Goal: Complete application form: Complete application form

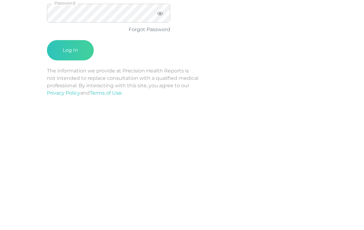
scroll to position [18, 0]
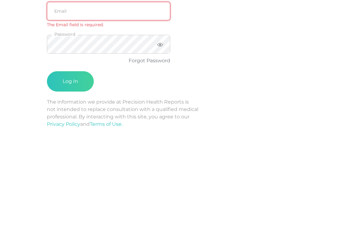
type input "emily.diaz@crafthealth.com"
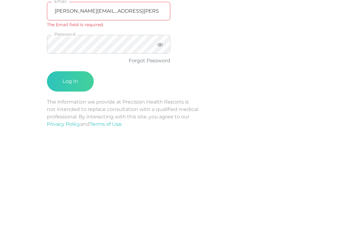
scroll to position [86, 0]
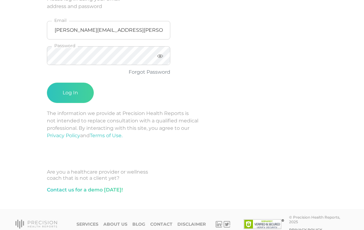
click at [71, 92] on button "Log In" at bounding box center [70, 93] width 47 height 20
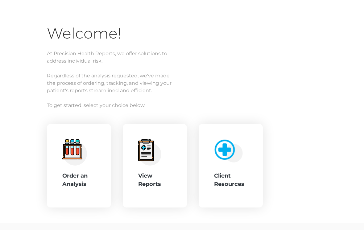
click at [161, 163] on icon at bounding box center [149, 152] width 23 height 26
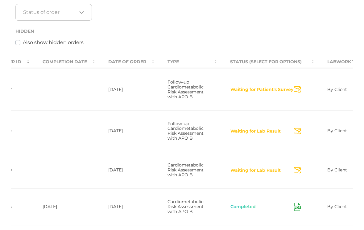
scroll to position [0, 174]
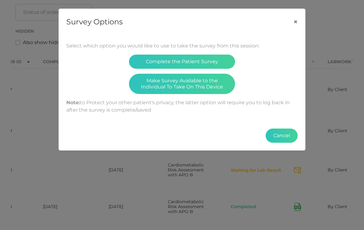
click at [211, 87] on button "Make Survey Available to the Individual To Take On This Device" at bounding box center [182, 84] width 106 height 20
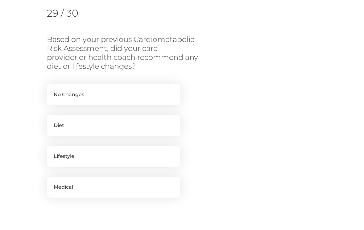
scroll to position [95, 0]
click at [149, 155] on label "Lifestyle" at bounding box center [113, 156] width 133 height 21
click at [52, 152] on input "Lifestyle" at bounding box center [49, 149] width 5 height 6
checkbox input "true"
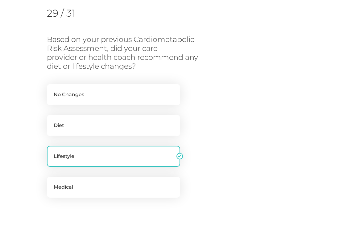
click at [155, 185] on label "Medical" at bounding box center [113, 187] width 133 height 21
click at [52, 183] on input "Medical" at bounding box center [49, 180] width 5 height 6
checkbox input "true"
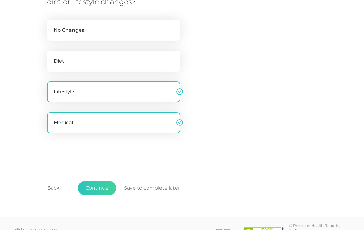
scroll to position [159, 0]
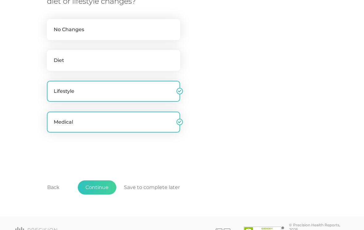
click at [57, 186] on button "Back" at bounding box center [53, 188] width 28 height 14
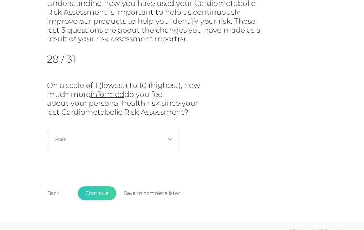
scroll to position [92, 0]
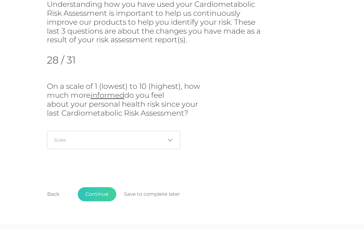
click at [110, 137] on input "Search for option" at bounding box center [110, 140] width 111 height 6
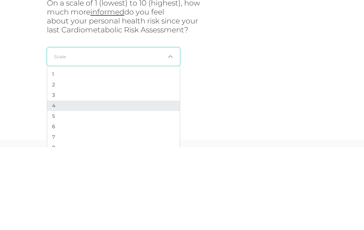
click at [65, 183] on li "4" at bounding box center [113, 188] width 132 height 10
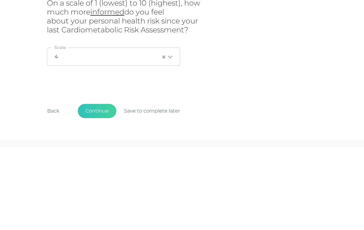
click at [233, 82] on div "On a scale of 1 (lowest) to 10 (highest), how much more informed do you feel ab…" at bounding box center [182, 117] width 270 height 71
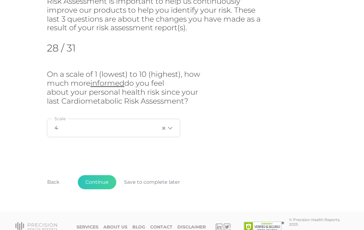
click at [55, 181] on button "Back" at bounding box center [53, 182] width 28 height 14
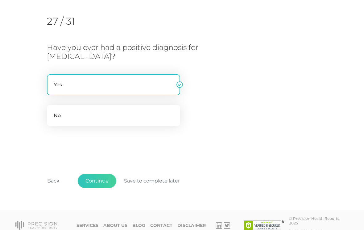
click at [54, 179] on button "Back" at bounding box center [53, 181] width 28 height 14
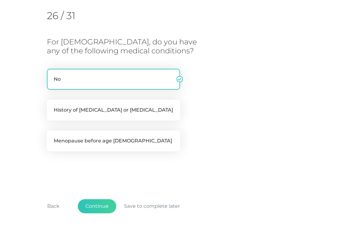
click at [56, 205] on button "Back" at bounding box center [53, 206] width 28 height 14
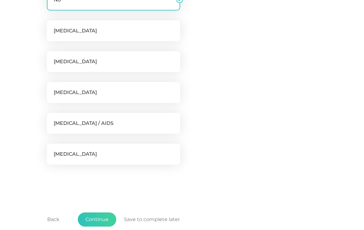
click at [53, 216] on button "Back" at bounding box center [53, 220] width 28 height 14
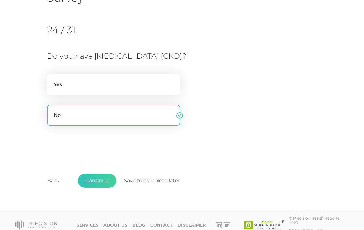
click at [59, 179] on button "Back" at bounding box center [53, 180] width 28 height 14
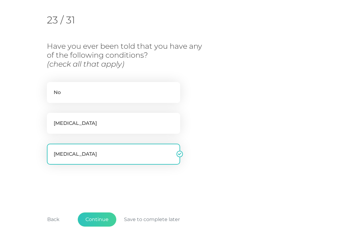
scroll to position [92, 0]
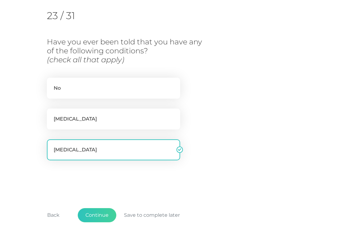
click at [53, 213] on button "Back" at bounding box center [53, 215] width 28 height 14
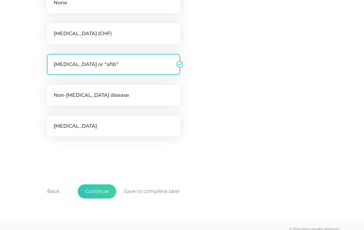
click at [54, 191] on button "Back" at bounding box center [53, 191] width 28 height 14
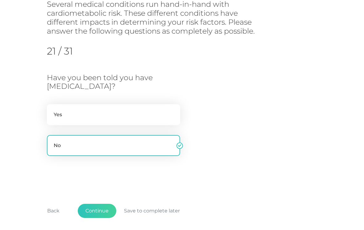
click at [55, 210] on button "Back" at bounding box center [53, 211] width 28 height 14
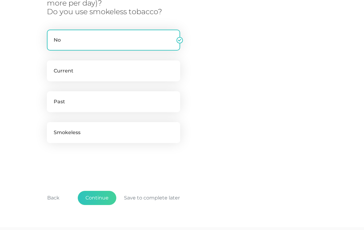
click at [54, 192] on button "Back" at bounding box center [53, 198] width 28 height 14
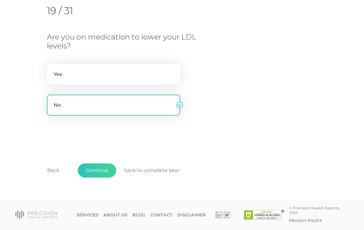
scroll to position [87, 0]
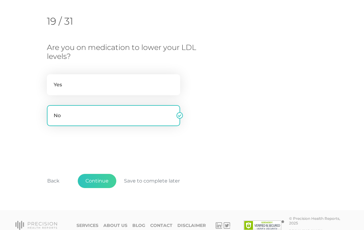
click at [55, 178] on button "Back" at bounding box center [53, 181] width 28 height 14
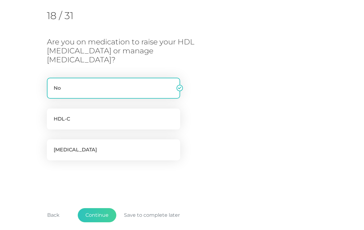
click at [54, 208] on button "Back" at bounding box center [53, 215] width 28 height 14
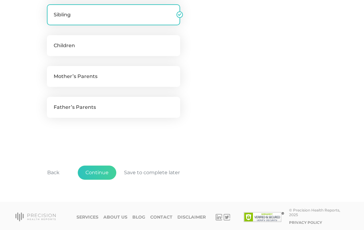
click at [55, 177] on button "Back" at bounding box center [53, 172] width 28 height 14
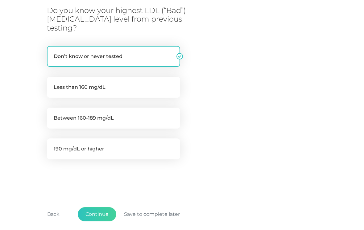
click at [53, 207] on button "Back" at bounding box center [53, 214] width 28 height 14
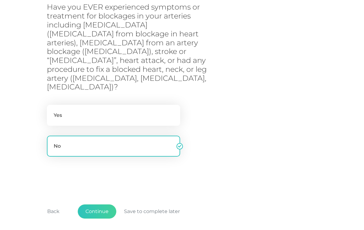
scroll to position [92, 0]
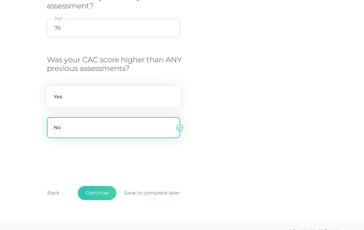
click at [54, 189] on button "Back" at bounding box center [53, 193] width 28 height 14
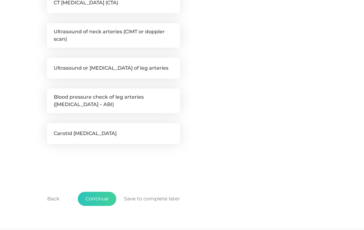
click at [51, 197] on button "Back" at bounding box center [53, 199] width 28 height 14
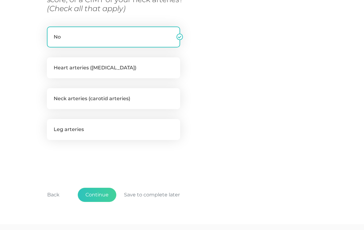
click at [52, 188] on button "Back" at bounding box center [53, 195] width 28 height 14
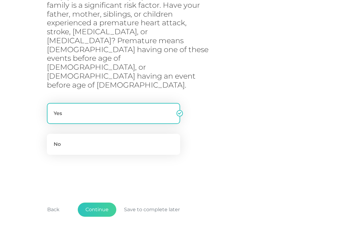
click at [54, 202] on button "Back" at bounding box center [53, 209] width 28 height 14
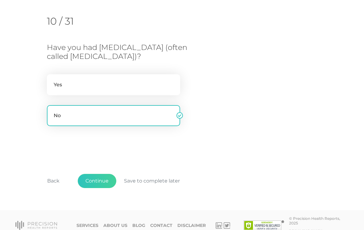
click at [55, 178] on button "Back" at bounding box center [53, 181] width 28 height 14
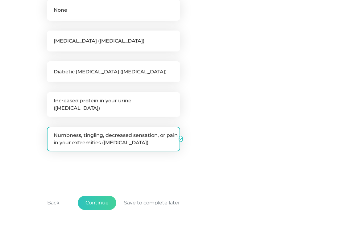
click at [53, 198] on button "Back" at bounding box center [53, 203] width 28 height 14
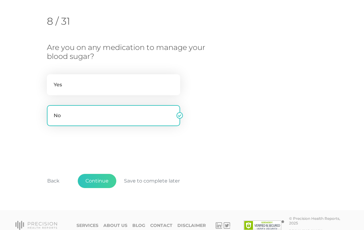
click at [55, 177] on button "Back" at bounding box center [53, 181] width 28 height 14
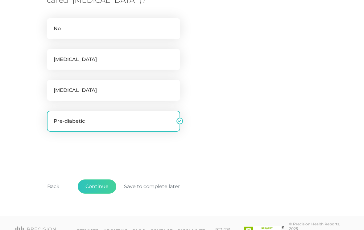
click at [52, 184] on button "Back" at bounding box center [53, 187] width 28 height 14
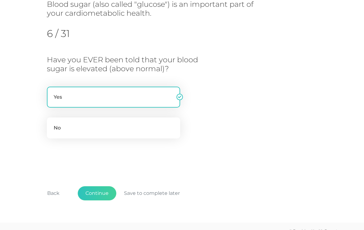
click at [52, 189] on button "Back" at bounding box center [53, 193] width 28 height 14
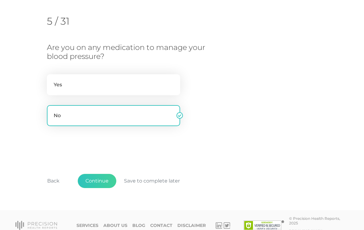
click at [56, 181] on button "Back" at bounding box center [53, 181] width 28 height 14
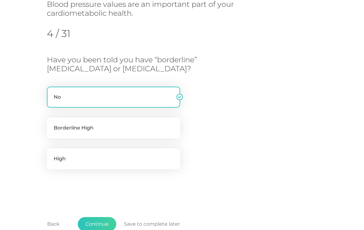
click at [51, 224] on button "Back" at bounding box center [53, 224] width 28 height 14
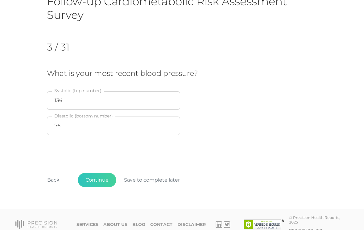
click at [50, 182] on button "Back" at bounding box center [53, 180] width 28 height 14
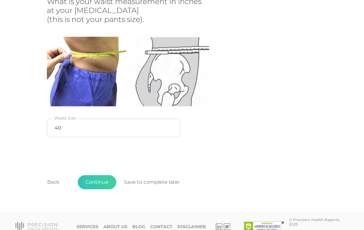
click at [51, 184] on button "Back" at bounding box center [53, 182] width 28 height 14
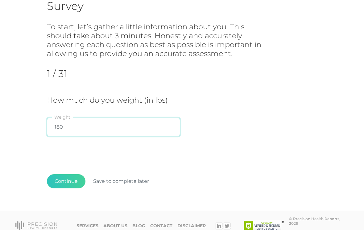
click at [122, 124] on input "180" at bounding box center [113, 127] width 133 height 18
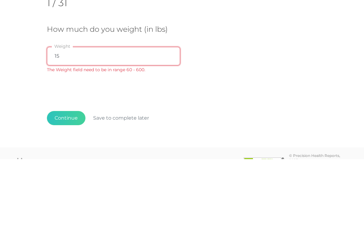
type input "150"
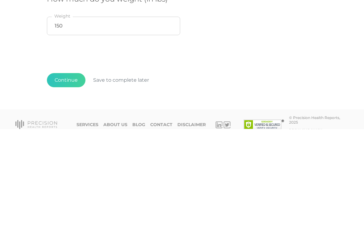
click at [69, 174] on button "Continue" at bounding box center [66, 181] width 39 height 14
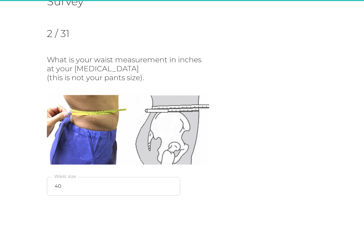
scroll to position [92, 0]
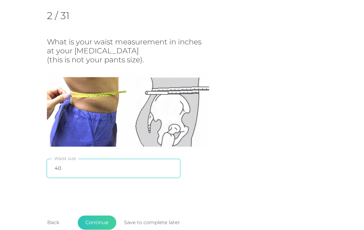
click at [117, 166] on input "40" at bounding box center [113, 168] width 133 height 18
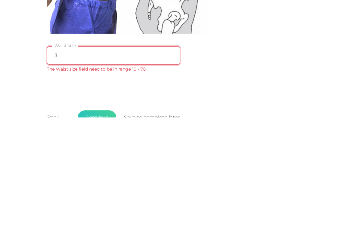
type input "36"
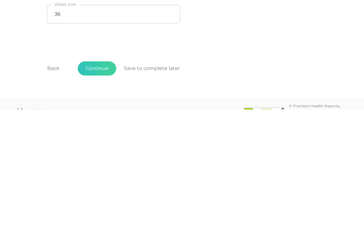
click at [100, 182] on button "Continue" at bounding box center [97, 189] width 39 height 14
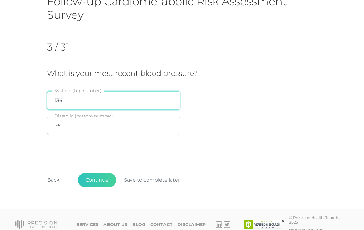
click at [117, 100] on input "136" at bounding box center [113, 100] width 133 height 18
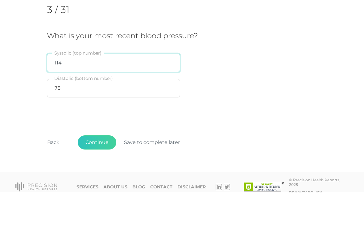
type input "114"
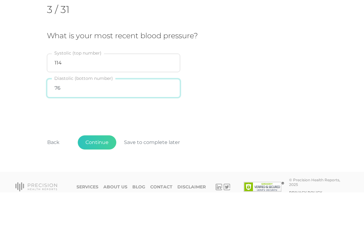
click at [123, 116] on input "76" at bounding box center [113, 125] width 133 height 18
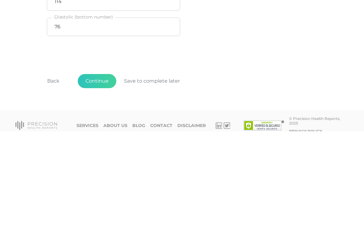
click at [101, 173] on button "Continue" at bounding box center [97, 180] width 39 height 14
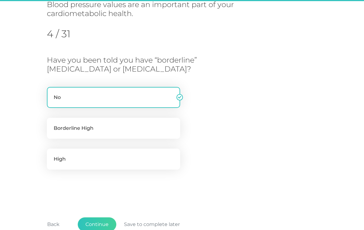
scroll to position [92, 0]
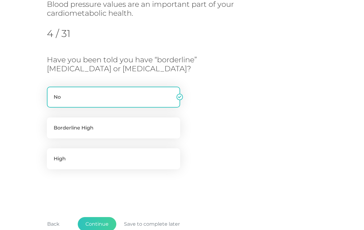
click at [96, 222] on button "Continue" at bounding box center [97, 224] width 39 height 14
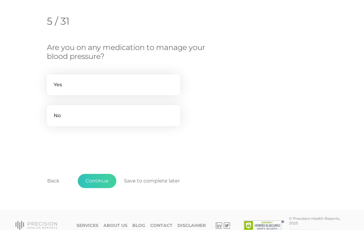
click at [142, 111] on label "No" at bounding box center [113, 115] width 133 height 21
click at [52, 111] on input "No" at bounding box center [49, 108] width 5 height 6
radio input "true"
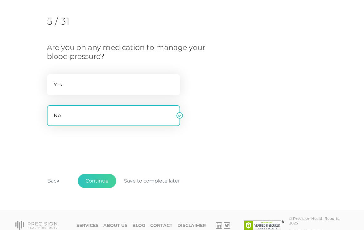
click at [94, 181] on button "Continue" at bounding box center [97, 181] width 39 height 14
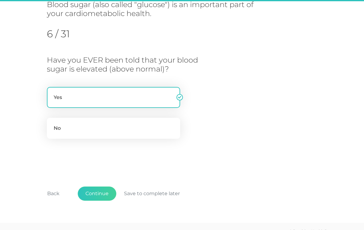
scroll to position [92, 0]
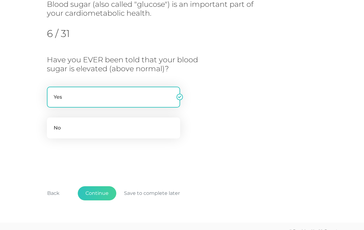
click at [98, 191] on button "Continue" at bounding box center [97, 193] width 39 height 14
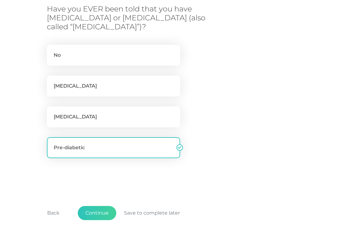
click at [96, 211] on button "Continue" at bounding box center [97, 213] width 39 height 14
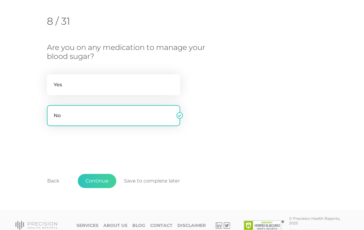
click at [136, 79] on label "Yes" at bounding box center [113, 84] width 133 height 21
click at [52, 79] on input "Yes" at bounding box center [49, 77] width 5 height 6
radio input "true"
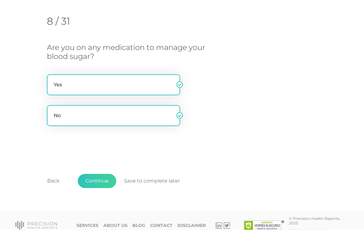
radio input "false"
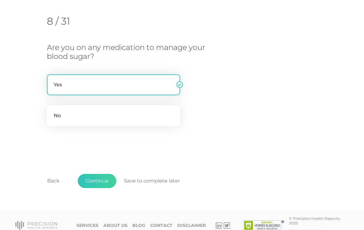
click at [95, 181] on button "Continue" at bounding box center [97, 181] width 39 height 14
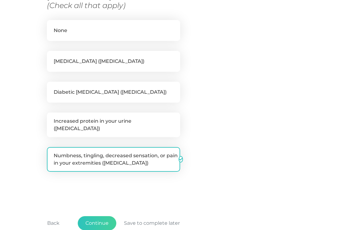
click at [100, 218] on button "Continue" at bounding box center [97, 223] width 39 height 14
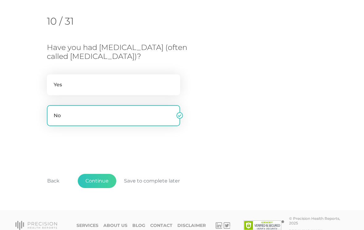
click at [97, 178] on button "Continue" at bounding box center [97, 181] width 39 height 14
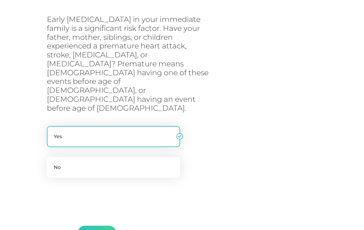
scroll to position [132, 0]
click at [101, 226] on button "Continue" at bounding box center [97, 233] width 39 height 14
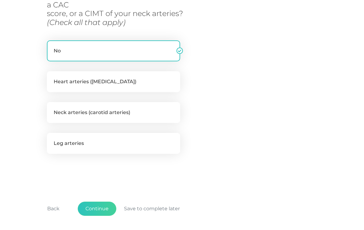
click at [99, 202] on button "Continue" at bounding box center [97, 209] width 39 height 14
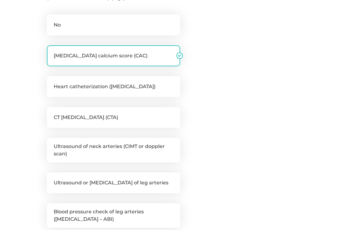
scroll to position [165, 0]
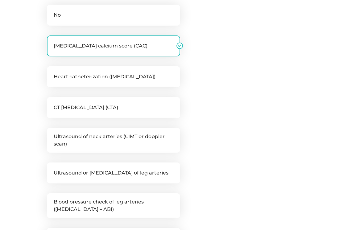
click at [141, 139] on label "Ultrasound of neck arteries (CIMT or doppler scan)" at bounding box center [113, 140] width 133 height 25
click at [52, 134] on input "Ultrasound of neck arteries (CIMT or doppler scan)" at bounding box center [49, 131] width 5 height 6
checkbox input "true"
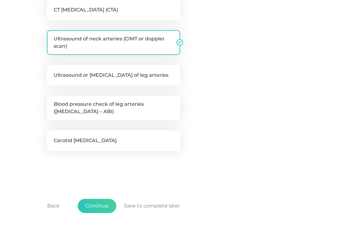
click at [95, 204] on button "Continue" at bounding box center [97, 206] width 39 height 14
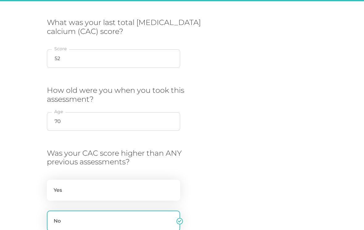
scroll to position [92, 0]
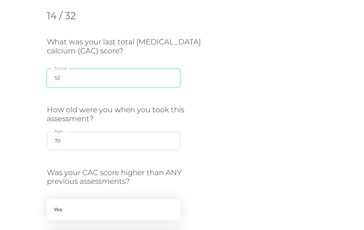
click at [127, 76] on input "52" at bounding box center [113, 78] width 133 height 18
type input "5"
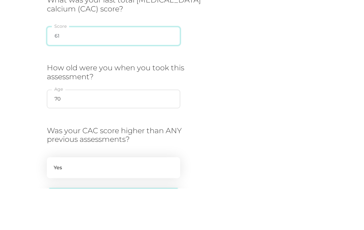
type input "61"
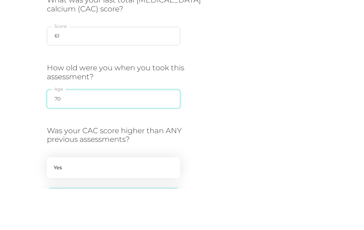
click at [123, 132] on input "70" at bounding box center [113, 141] width 133 height 18
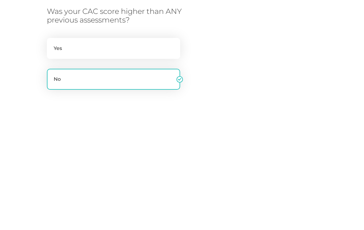
type input "71"
click at [143, 158] on label "Yes" at bounding box center [113, 168] width 133 height 21
click at [52, 158] on input "Yes" at bounding box center [49, 161] width 5 height 6
radio input "true"
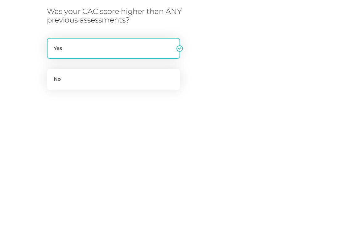
scroll to position [217, 0]
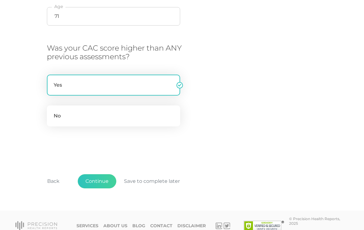
click at [100, 176] on button "Continue" at bounding box center [97, 181] width 39 height 14
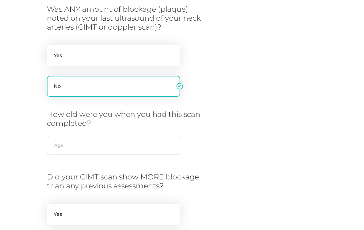
scroll to position [125, 0]
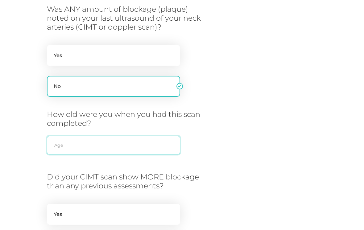
click at [123, 143] on input "text" at bounding box center [113, 145] width 133 height 18
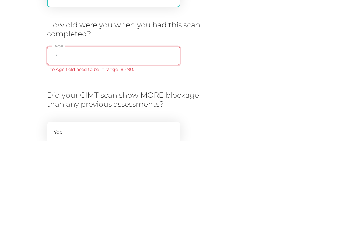
type input "70"
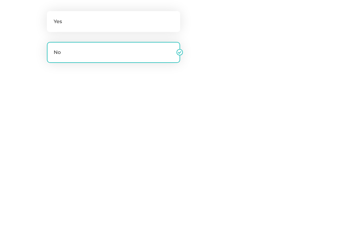
scroll to position [206, 0]
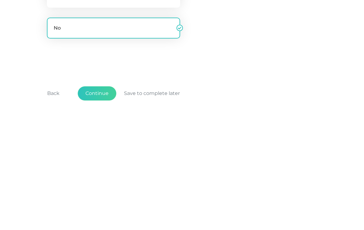
click at [97, 207] on button "Continue" at bounding box center [97, 214] width 39 height 14
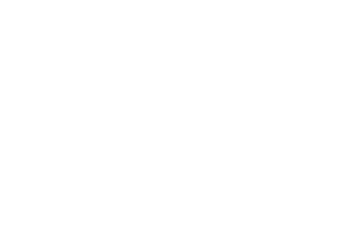
scroll to position [92, 0]
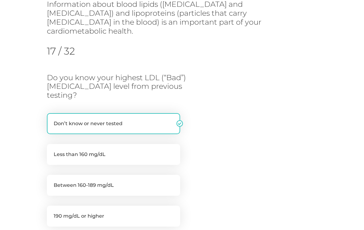
click at [140, 144] on label "Less than 160 mg/dL" at bounding box center [113, 154] width 133 height 21
click at [52, 144] on input "Less than 160 mg/dL" at bounding box center [49, 147] width 5 height 6
radio input "true"
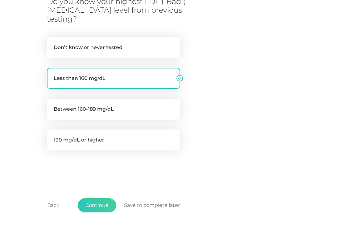
click at [99, 198] on button "Continue" at bounding box center [97, 205] width 39 height 14
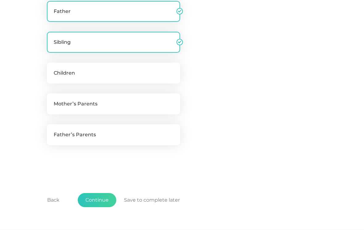
click at [96, 207] on button "Continue" at bounding box center [97, 200] width 39 height 14
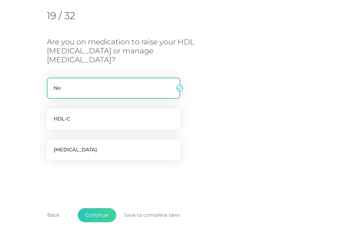
click at [96, 208] on button "Continue" at bounding box center [97, 215] width 39 height 14
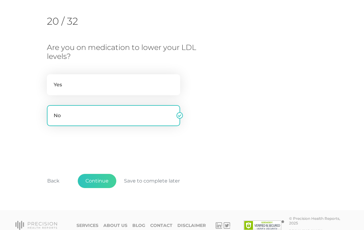
click at [96, 179] on button "Continue" at bounding box center [97, 181] width 39 height 14
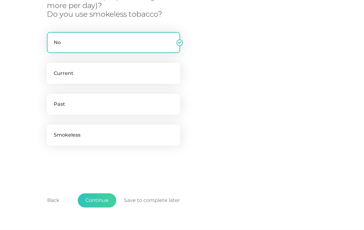
click at [95, 200] on button "Continue" at bounding box center [97, 200] width 39 height 14
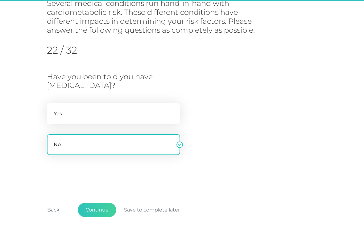
scroll to position [92, 0]
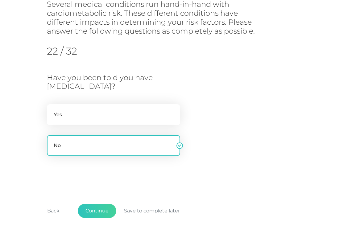
click at [94, 210] on button "Continue" at bounding box center [97, 211] width 39 height 14
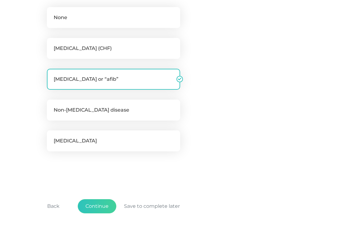
scroll to position [188, 0]
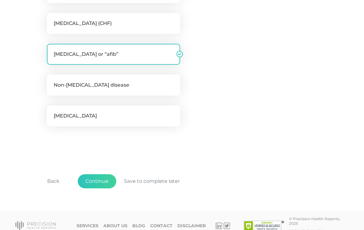
click at [95, 178] on button "Continue" at bounding box center [97, 181] width 39 height 14
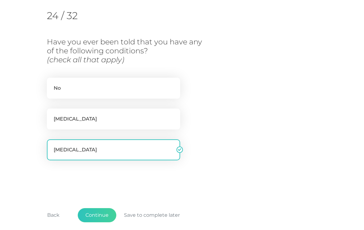
click at [95, 214] on button "Continue" at bounding box center [97, 215] width 39 height 14
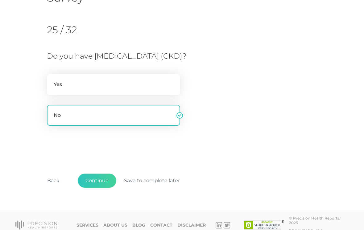
click at [95, 179] on button "Continue" at bounding box center [97, 180] width 39 height 14
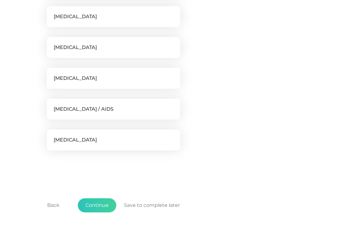
click at [97, 205] on button "Continue" at bounding box center [97, 205] width 39 height 14
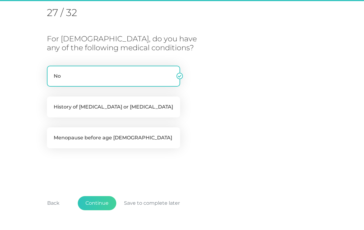
scroll to position [92, 0]
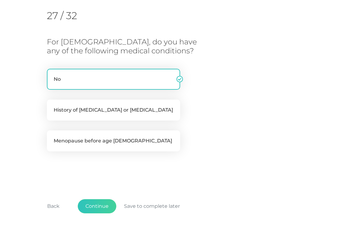
click at [95, 203] on button "Continue" at bounding box center [97, 206] width 39 height 14
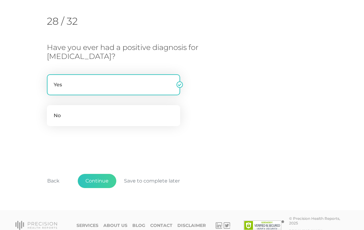
click at [97, 179] on button "Continue" at bounding box center [97, 181] width 39 height 14
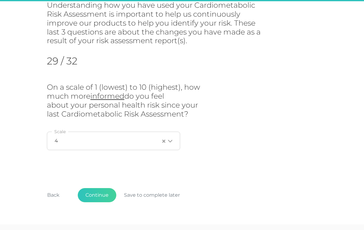
scroll to position [92, 0]
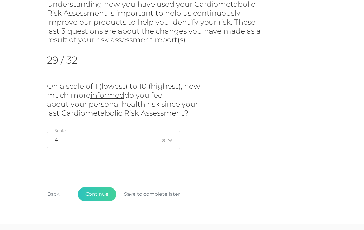
click at [91, 190] on button "Continue" at bounding box center [97, 194] width 39 height 14
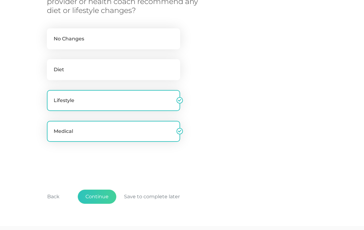
scroll to position [152, 0]
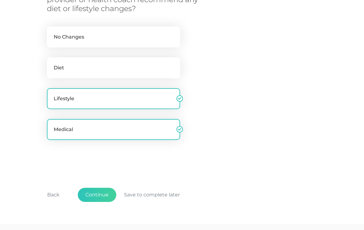
click at [96, 192] on button "Continue" at bounding box center [97, 195] width 39 height 14
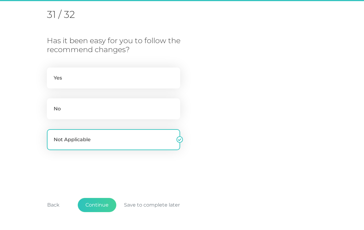
scroll to position [92, 0]
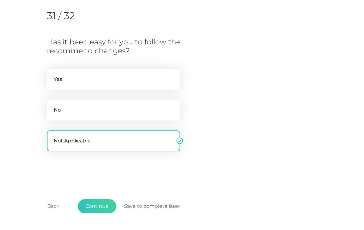
click at [94, 207] on button "Continue" at bounding box center [97, 206] width 39 height 14
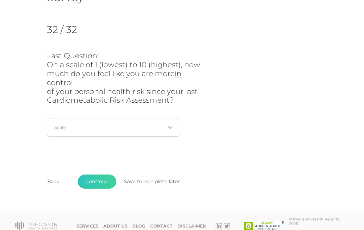
click at [148, 125] on input "Search for option" at bounding box center [110, 127] width 111 height 6
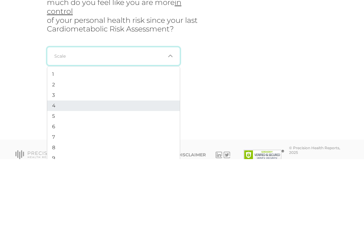
click at [102, 171] on li "4" at bounding box center [113, 176] width 132 height 10
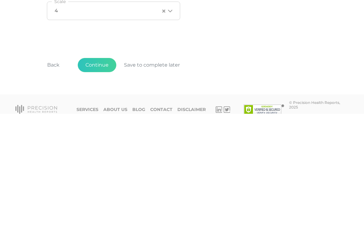
click at [97, 174] on button "Continue" at bounding box center [97, 181] width 39 height 14
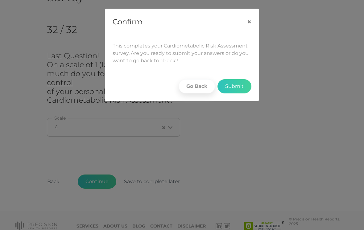
click at [235, 85] on button "Submit" at bounding box center [234, 86] width 34 height 14
